Goal: Transaction & Acquisition: Purchase product/service

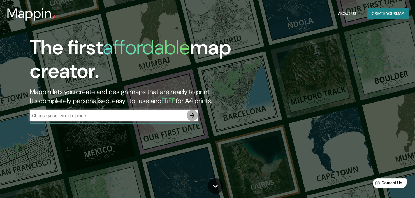
click at [192, 115] on icon "button" at bounding box center [192, 115] width 4 height 4
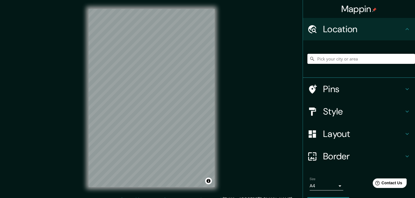
click at [331, 57] on input "Pick your city or area" at bounding box center [362, 59] width 108 height 10
paste input "14°03'45.9"S 75°43'44.3"W"
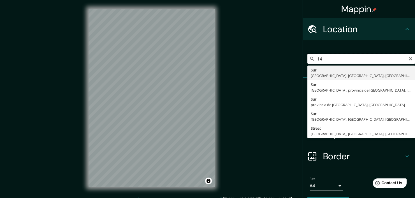
type input "1"
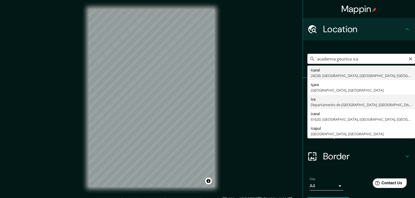
type input "Ica, Departamento de Ica, Perú"
